Goal: Task Accomplishment & Management: Complete application form

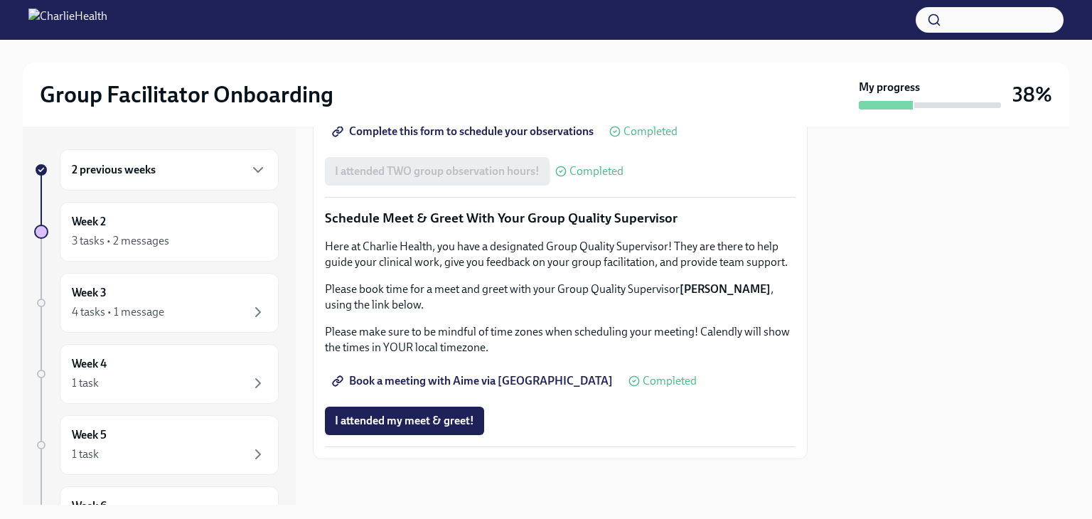
scroll to position [1197, 0]
click at [191, 309] on div "4 tasks • 1 message" at bounding box center [169, 312] width 195 height 17
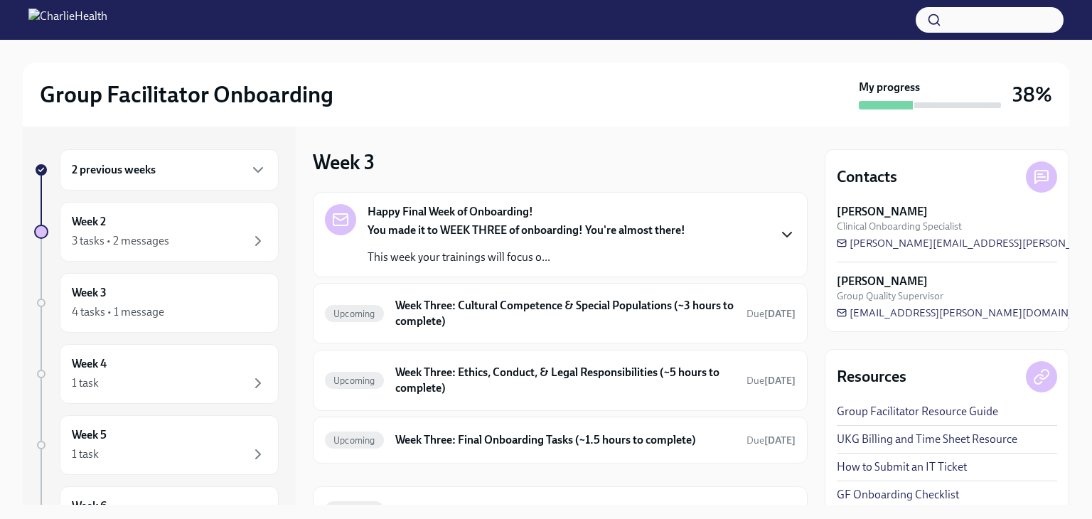
click at [779, 231] on icon "button" at bounding box center [787, 234] width 17 height 17
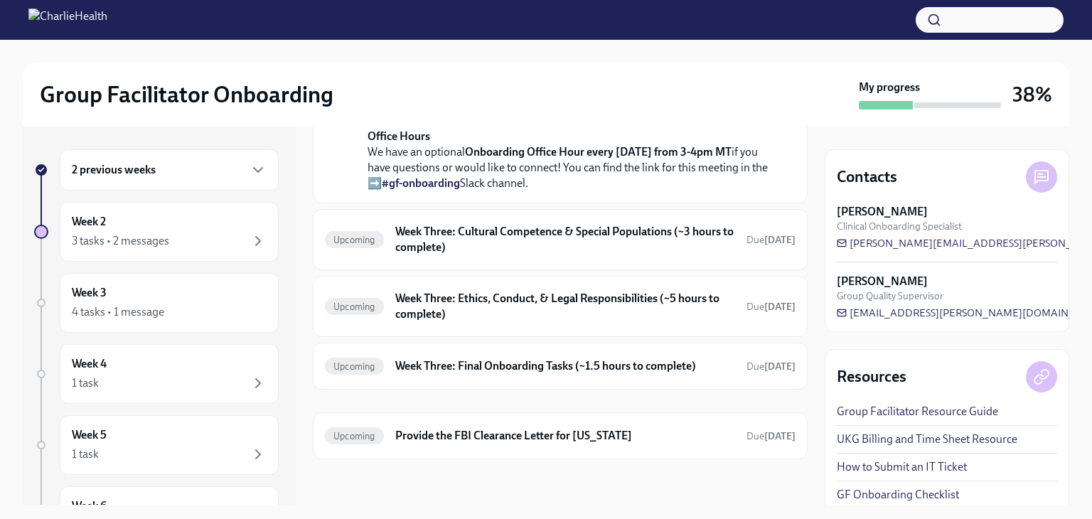
scroll to position [582, 0]
click at [606, 255] on h6 "Week Three: Cultural Competence & Special Populations (~3 hours to complete)" at bounding box center [565, 239] width 340 height 31
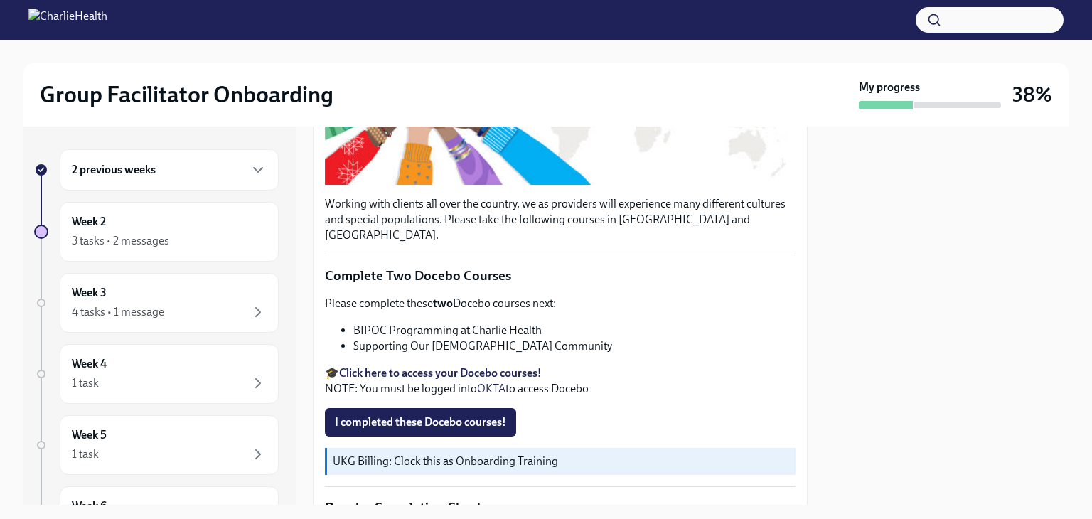
scroll to position [364, 0]
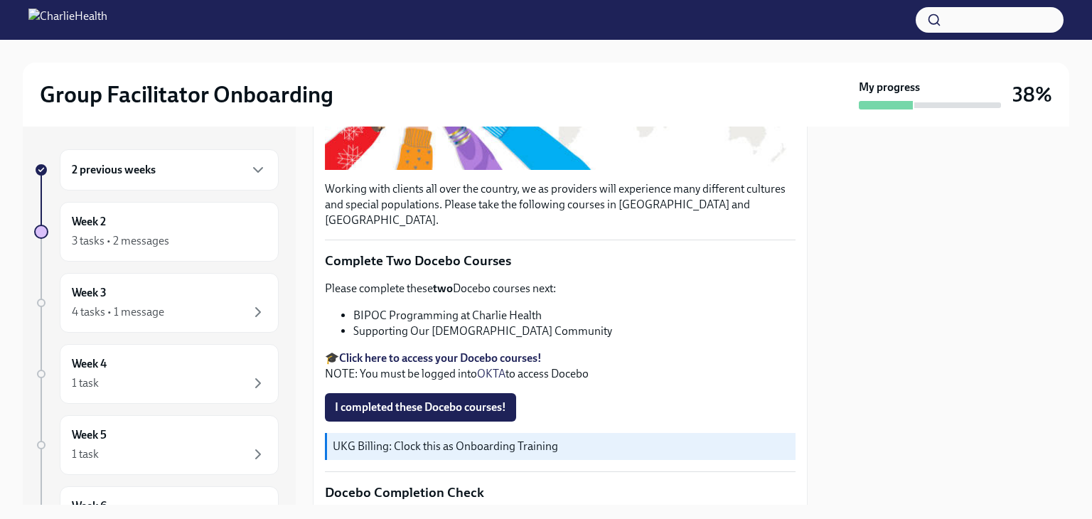
click at [506, 351] on p "🎓 Click here to access your Docebo courses! NOTE: You must be logged into OKTA …" at bounding box center [560, 366] width 471 height 31
click at [506, 351] on strong "Click here to access your Docebo courses!" at bounding box center [440, 358] width 203 height 14
click at [476, 400] on span "I completed these Docebo courses!" at bounding box center [420, 407] width 171 height 14
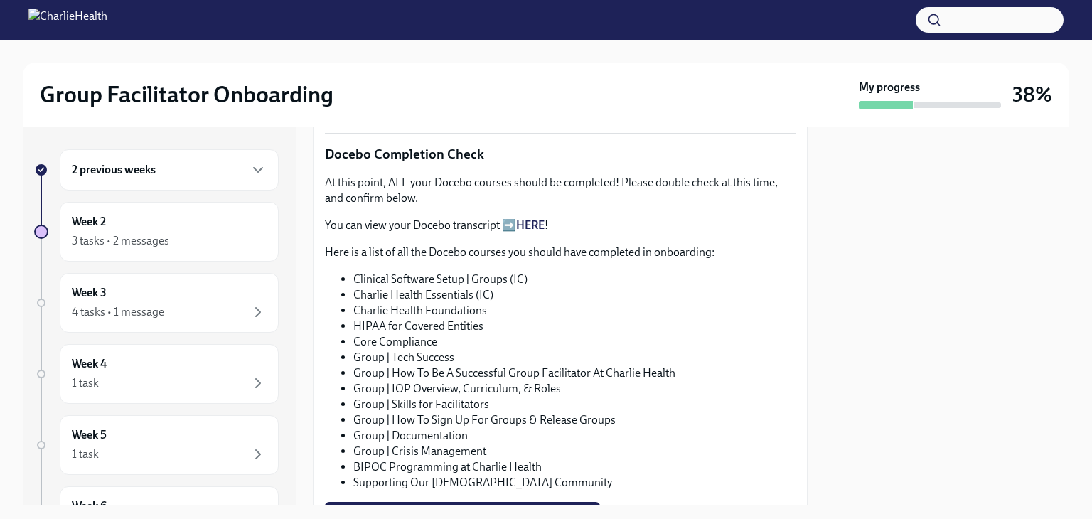
scroll to position [700, 0]
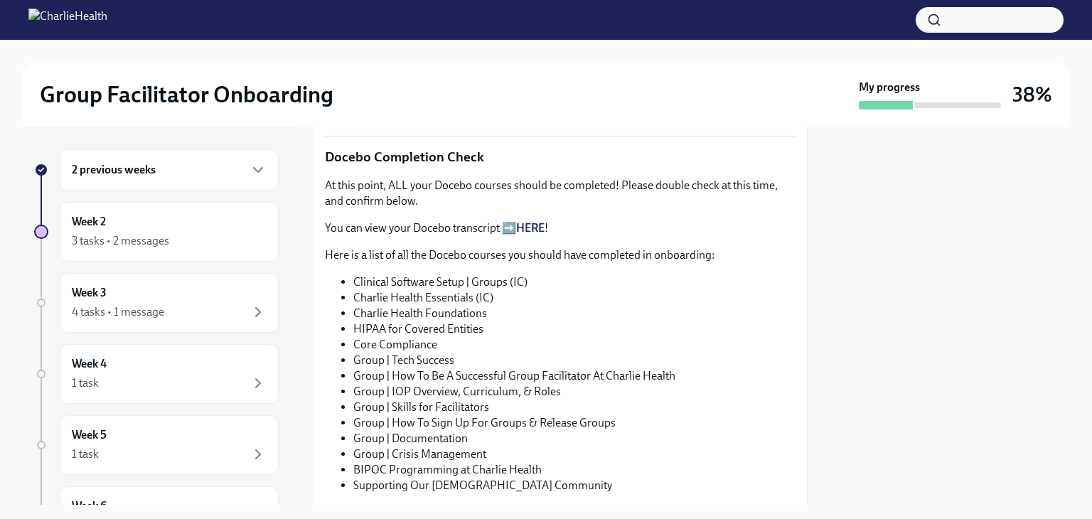
click at [543, 221] on link "HERE" at bounding box center [530, 228] width 28 height 14
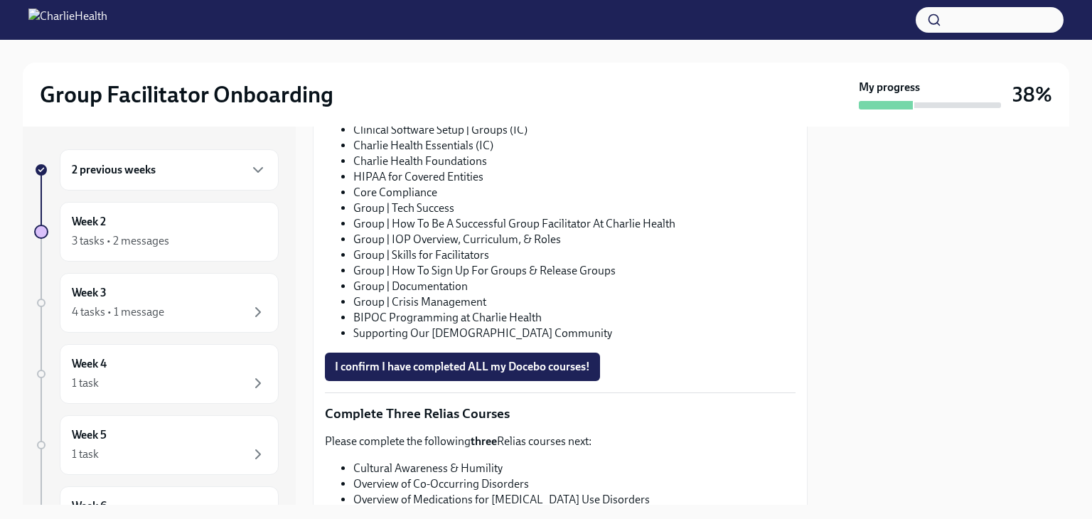
scroll to position [852, 0]
click at [564, 355] on button "I confirm I have completed ALL my Docebo courses!" at bounding box center [462, 366] width 275 height 28
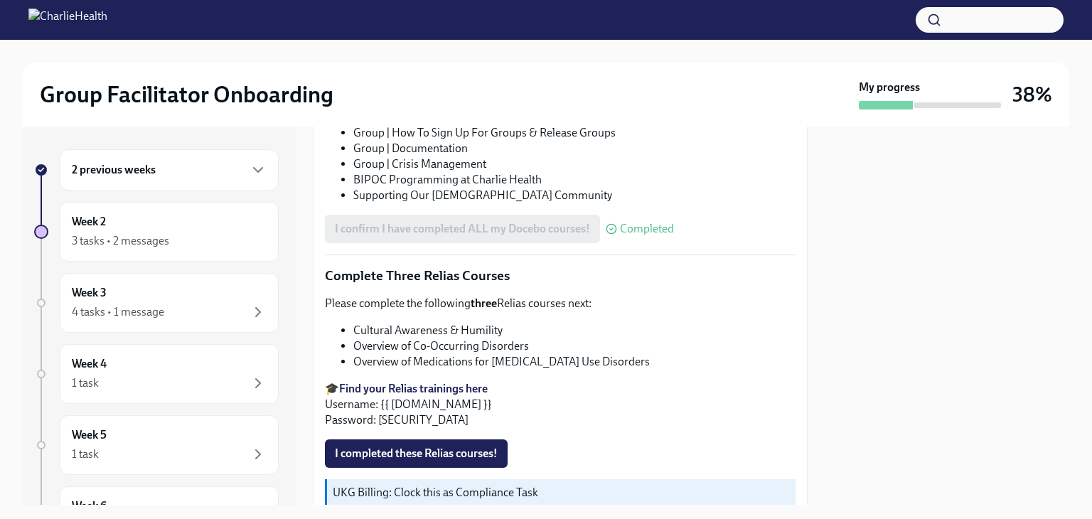
scroll to position [991, 0]
click at [458, 380] on strong "Find your Relias trainings here" at bounding box center [413, 387] width 149 height 14
click at [439, 445] on span "I completed these Relias courses!" at bounding box center [416, 452] width 163 height 14
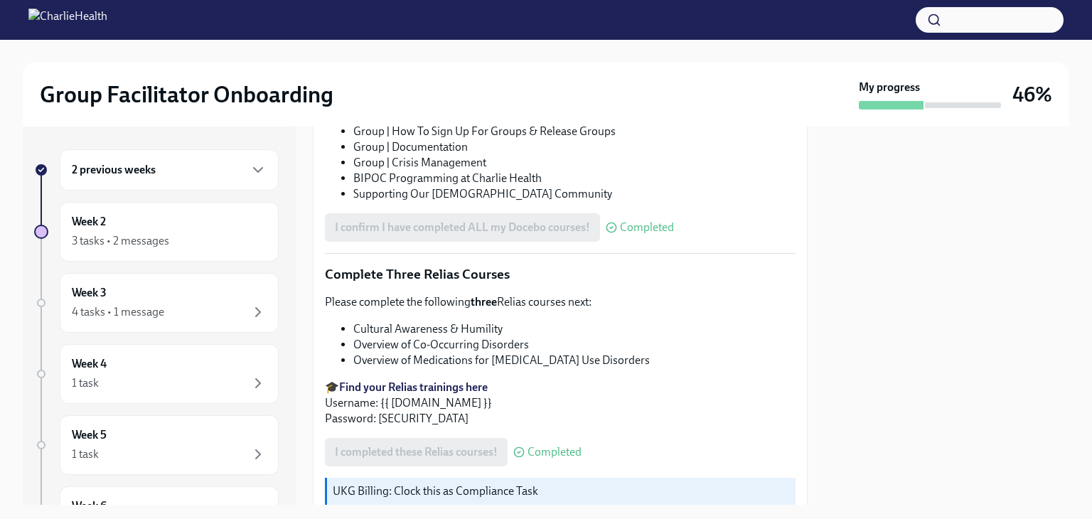
click at [454, 380] on strong "Find your Relias trainings here" at bounding box center [413, 387] width 149 height 14
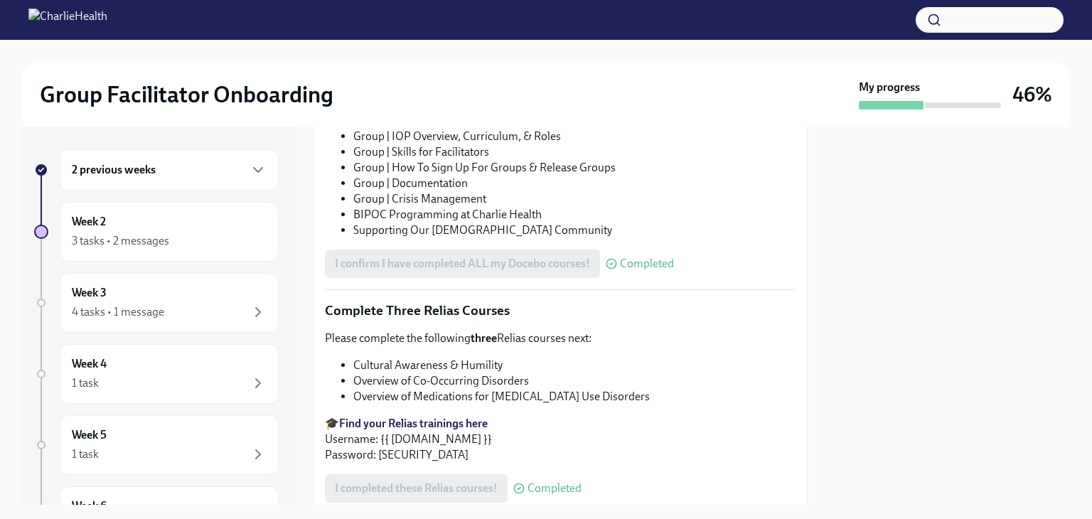
scroll to position [1041, 0]
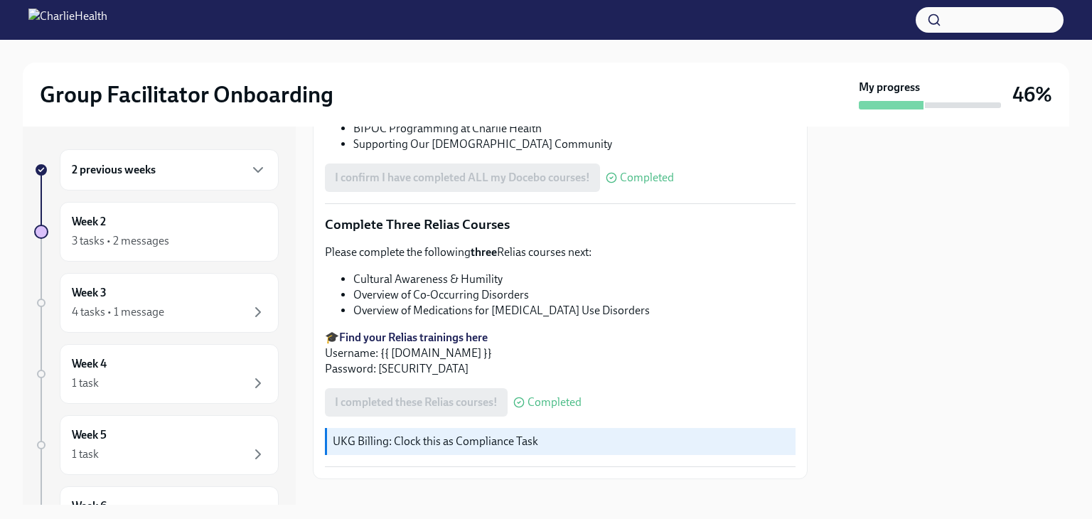
click at [435, 331] on strong "Find your Relias trainings here" at bounding box center [413, 338] width 149 height 14
click at [392, 331] on strong "Find your Relias trainings here" at bounding box center [413, 338] width 149 height 14
click at [151, 230] on div "Week 2 3 tasks • 2 messages" at bounding box center [169, 232] width 195 height 36
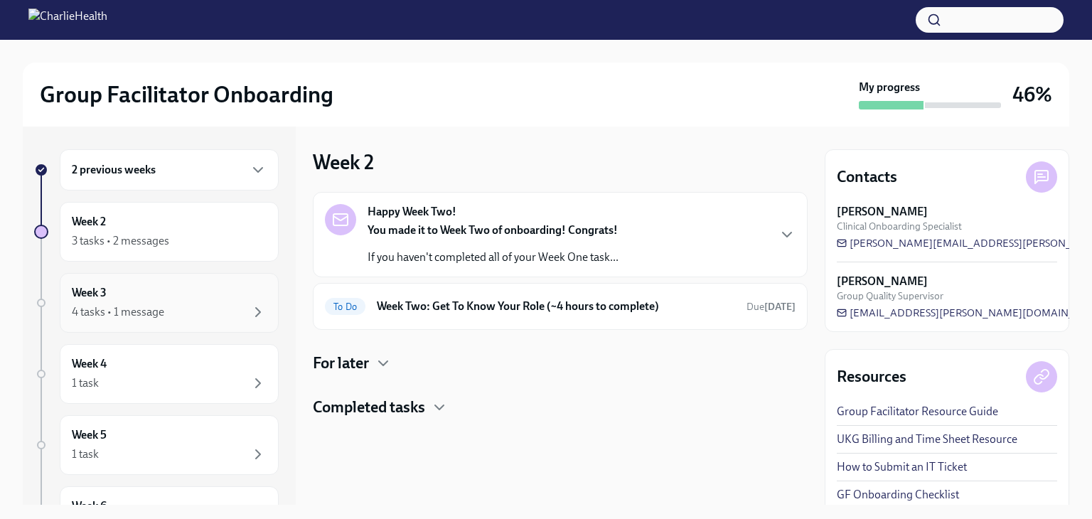
click at [131, 291] on div "Week 3 4 tasks • 1 message" at bounding box center [169, 303] width 195 height 36
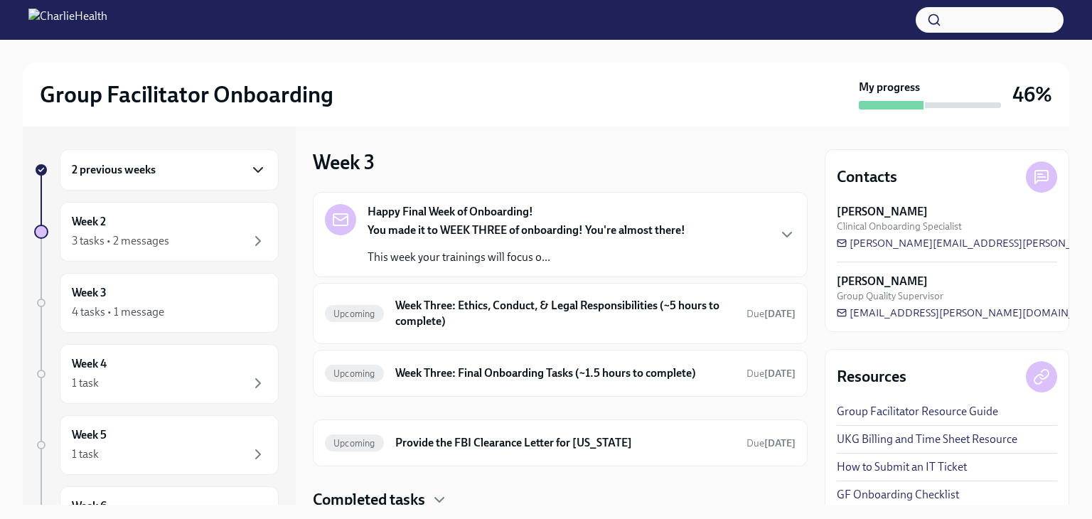
click at [250, 166] on icon "button" at bounding box center [258, 169] width 17 height 17
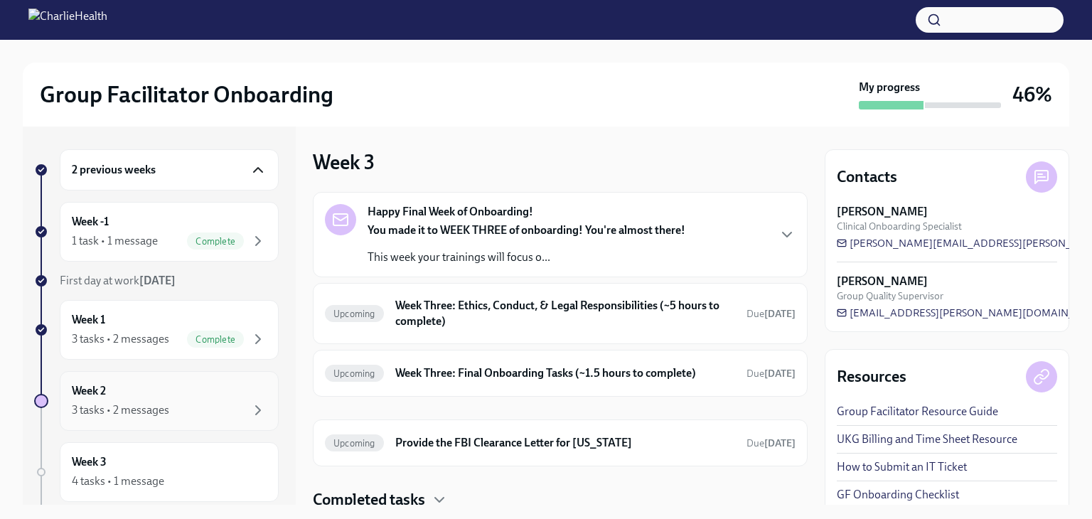
click at [173, 407] on div "3 tasks • 2 messages" at bounding box center [169, 410] width 195 height 17
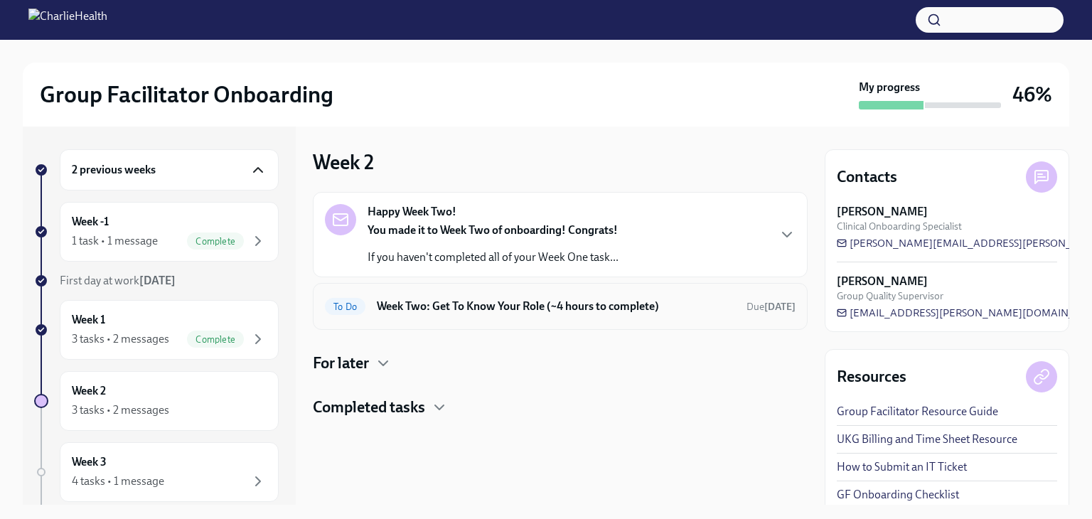
click at [491, 304] on h6 "Week Two: Get To Know Your Role (~4 hours to complete)" at bounding box center [556, 307] width 358 height 16
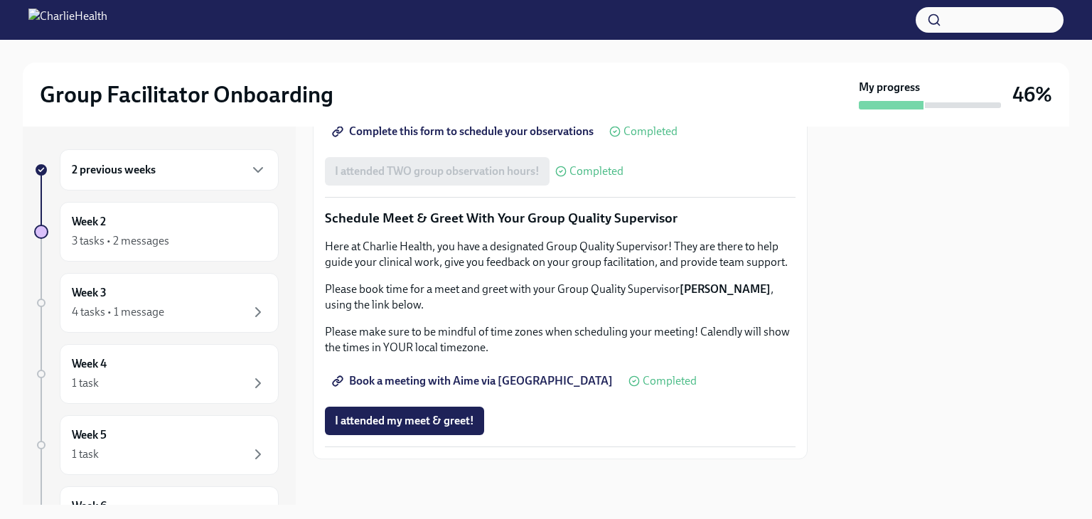
scroll to position [1376, 0]
click at [133, 308] on div "4 tasks • 1 message" at bounding box center [118, 312] width 92 height 16
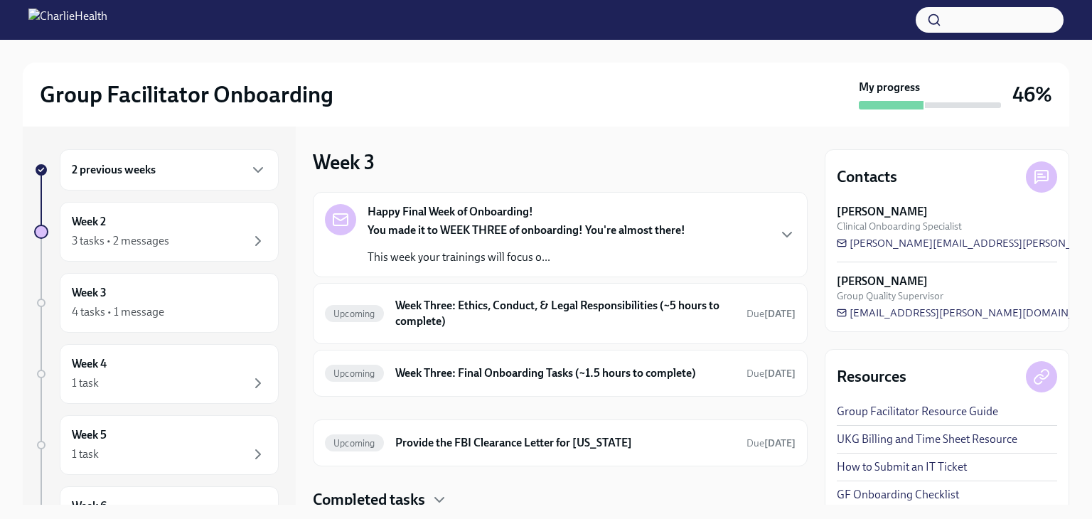
drag, startPoint x: 504, startPoint y: 270, endPoint x: 475, endPoint y: 254, distance: 33.4
click at [475, 254] on p "This week your trainings will focus o..." at bounding box center [527, 258] width 318 height 16
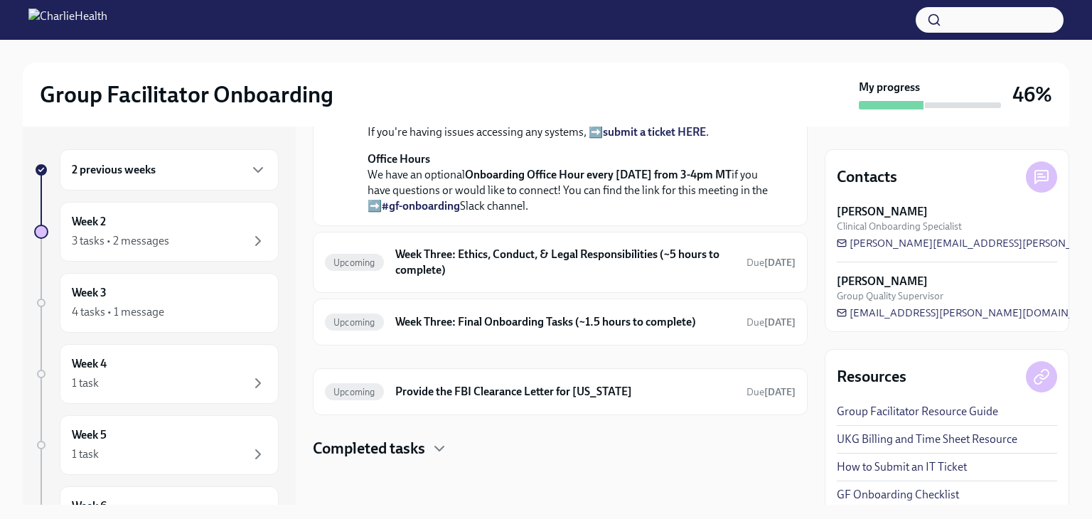
scroll to position [606, 0]
click at [623, 257] on h6 "Week Three: Ethics, Conduct, & Legal Responsibilities (~5 hours to complete)" at bounding box center [565, 262] width 340 height 31
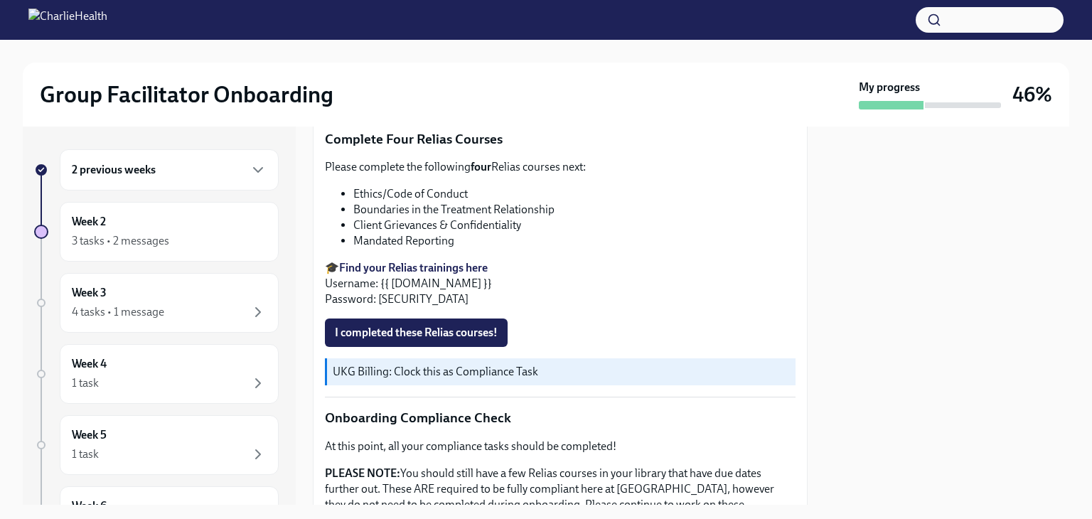
scroll to position [606, 0]
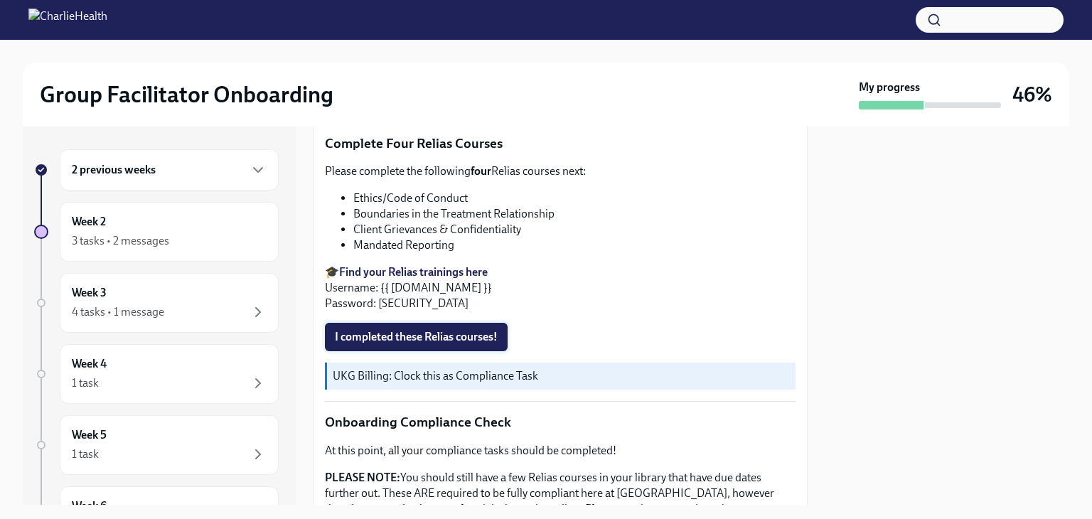
click at [458, 330] on span "I completed these Relias courses!" at bounding box center [416, 337] width 163 height 14
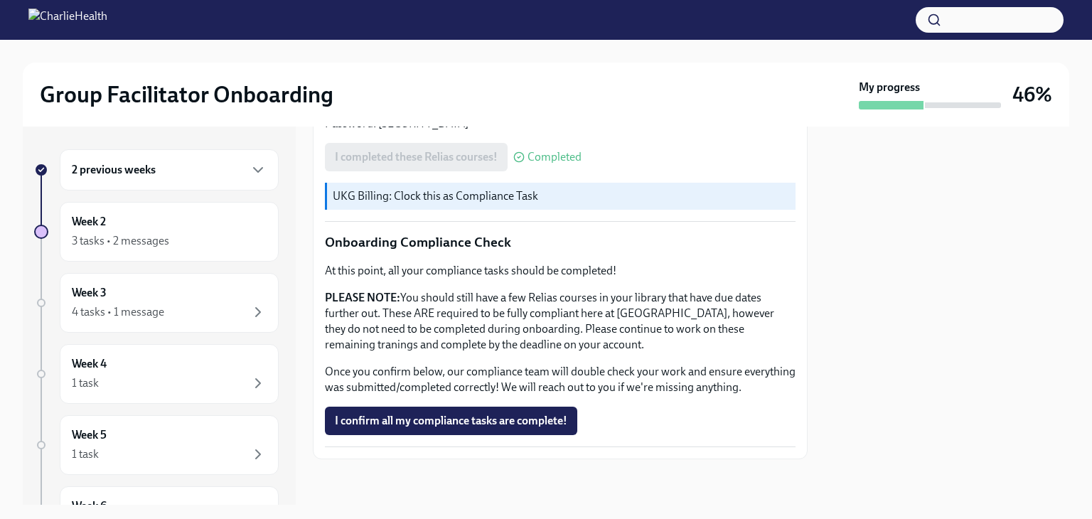
scroll to position [793, 0]
click at [469, 410] on button "I confirm all my compliance tasks are complete!" at bounding box center [451, 421] width 252 height 28
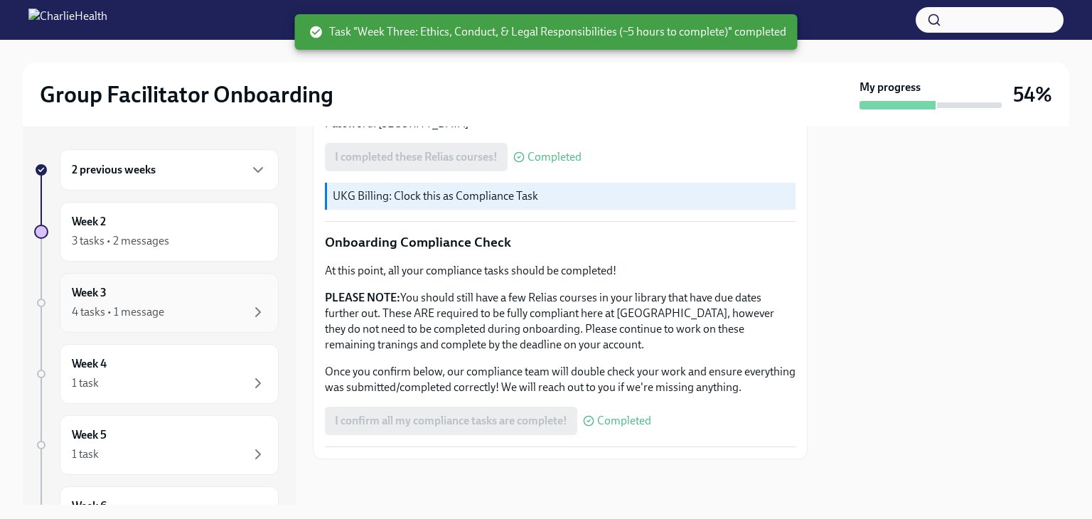
click at [168, 305] on div "4 tasks • 1 message" at bounding box center [169, 312] width 195 height 17
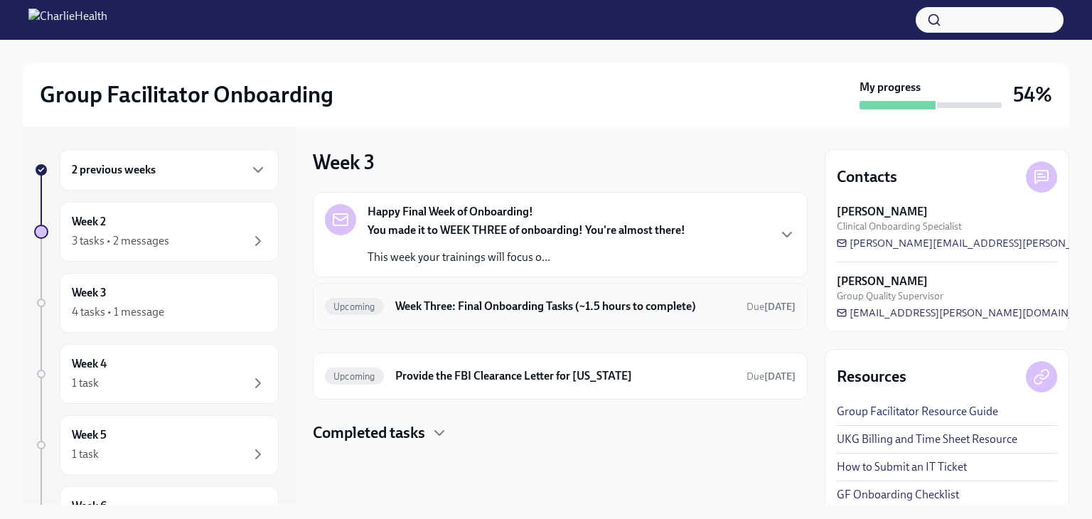
click at [456, 311] on h6 "Week Three: Final Onboarding Tasks (~1.5 hours to complete)" at bounding box center [565, 307] width 340 height 16
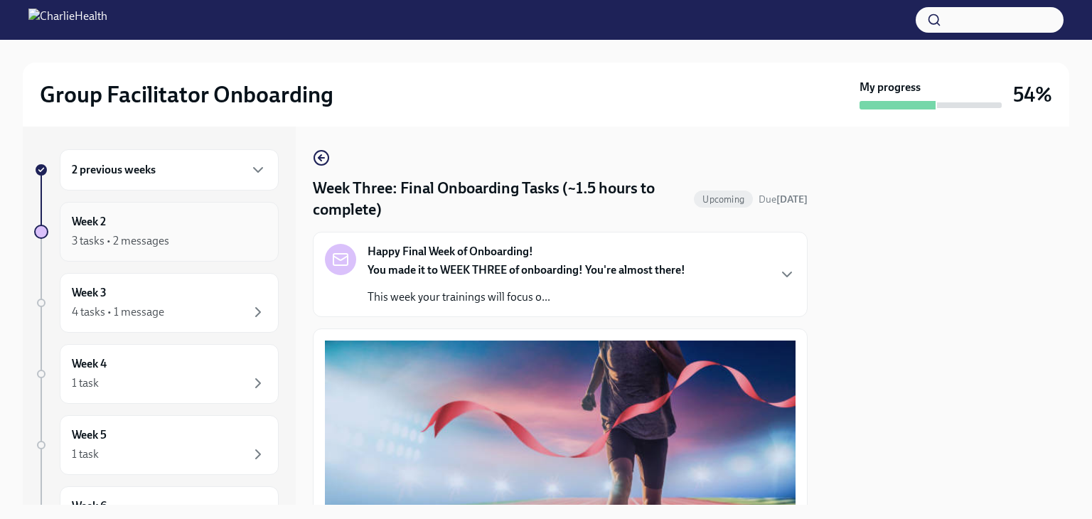
click at [170, 217] on div "Week 2 3 tasks • 2 messages" at bounding box center [169, 232] width 195 height 36
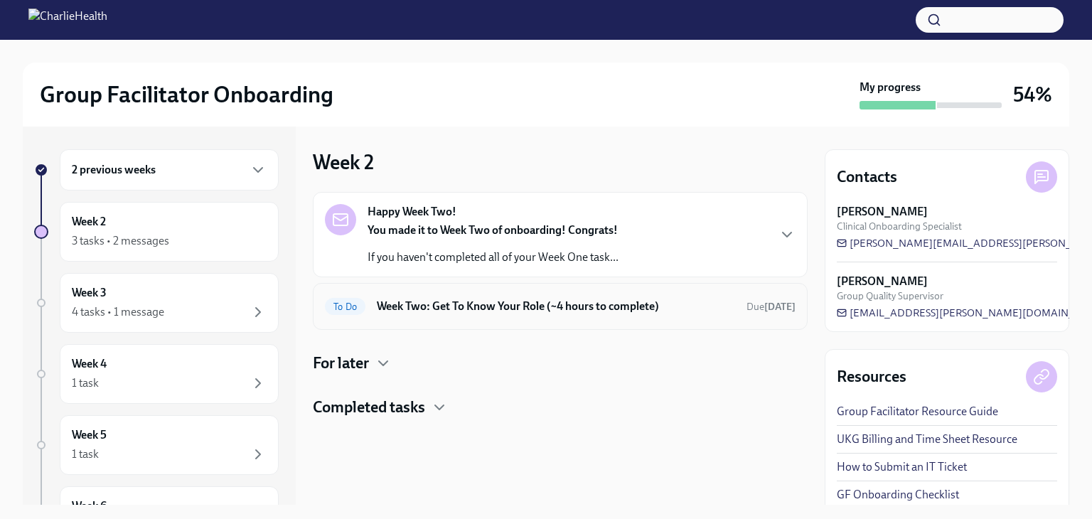
click at [470, 300] on h6 "Week Two: Get To Know Your Role (~4 hours to complete)" at bounding box center [556, 307] width 358 height 16
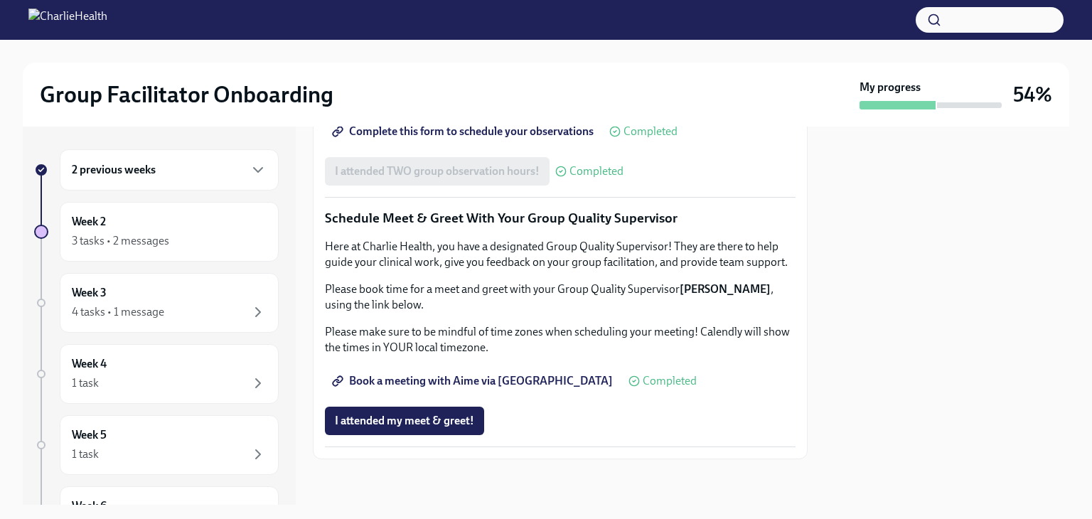
scroll to position [1376, 0]
